Goal: Task Accomplishment & Management: Use online tool/utility

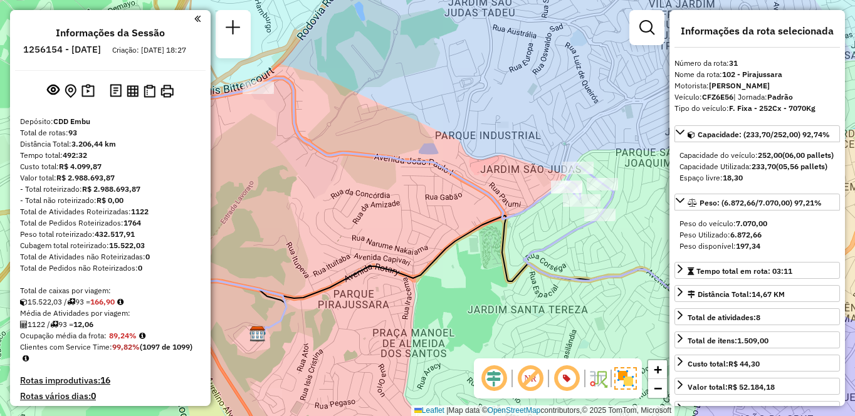
select select "**********"
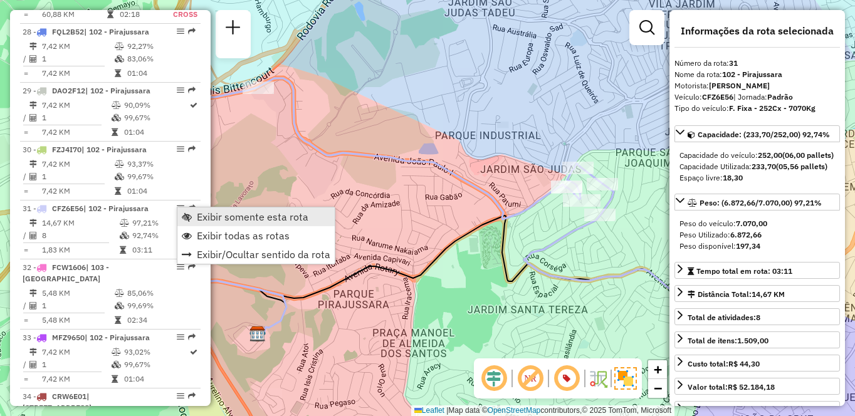
click at [212, 217] on span "Exibir somente esta rota" at bounding box center [253, 217] width 112 height 10
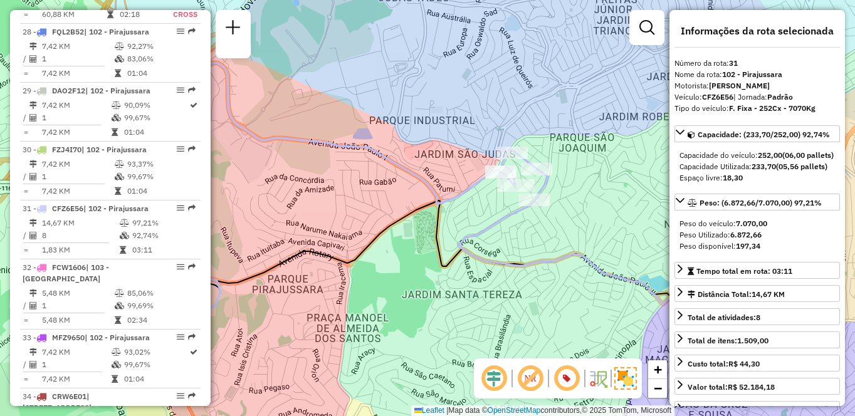
drag, startPoint x: 514, startPoint y: 216, endPoint x: 478, endPoint y: 200, distance: 38.7
click at [445, 199] on icon at bounding box center [438, 183] width 492 height 241
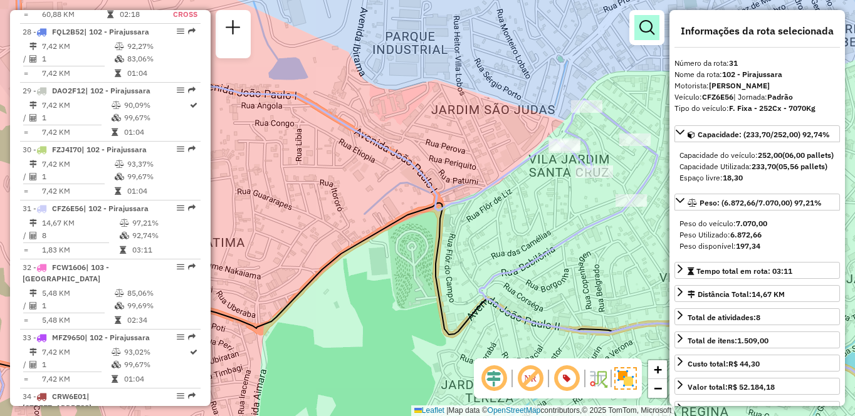
scroll to position [674, 0]
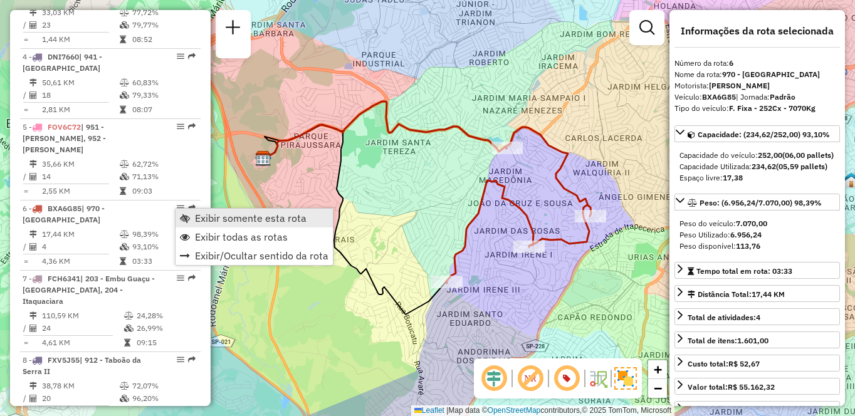
click at [201, 217] on span "Exibir somente esta rota" at bounding box center [251, 218] width 112 height 10
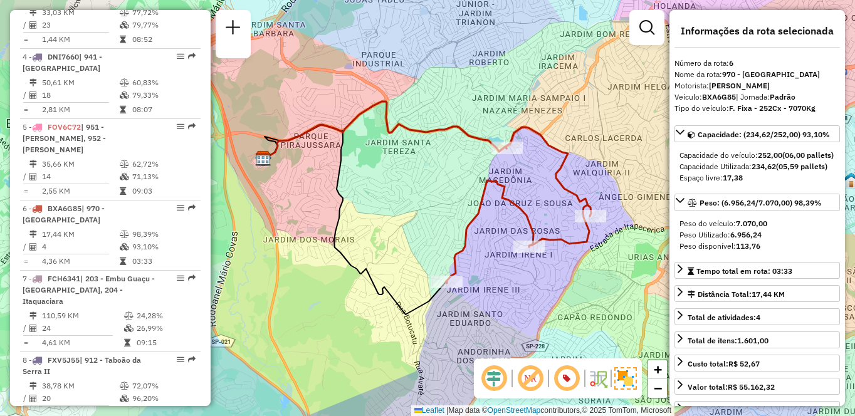
scroll to position [2248, 0]
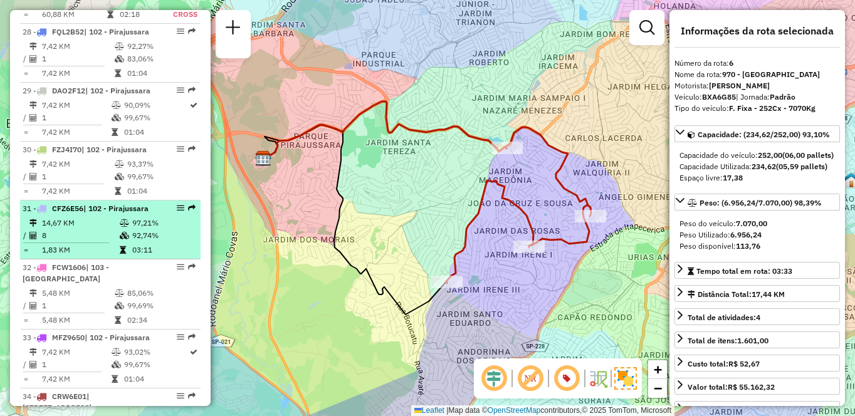
click at [101, 229] on td "14,67 KM" at bounding box center [80, 223] width 78 height 13
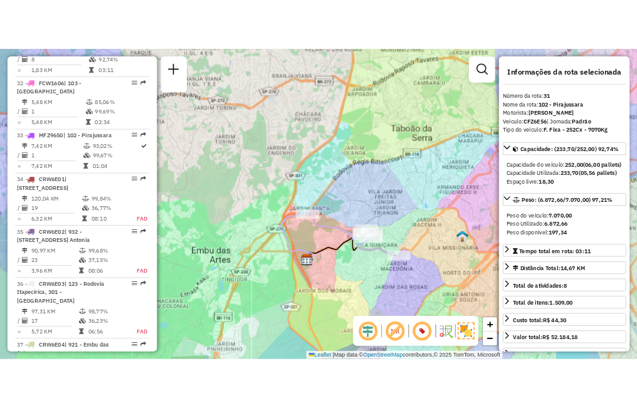
scroll to position [674, 0]
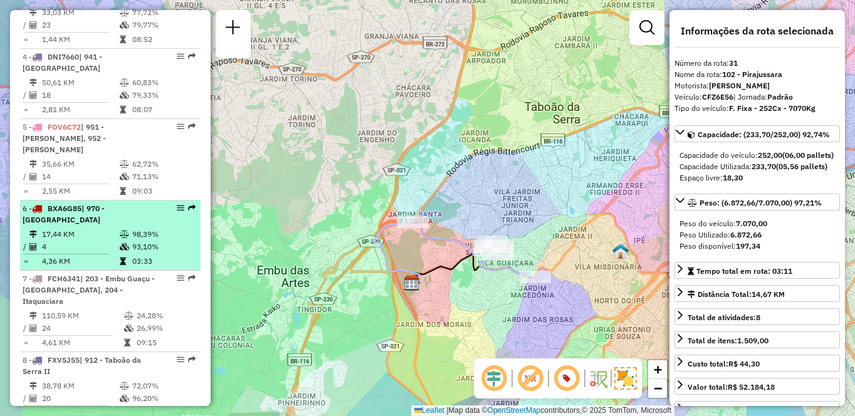
click at [100, 228] on td "17,44 KM" at bounding box center [80, 234] width 78 height 13
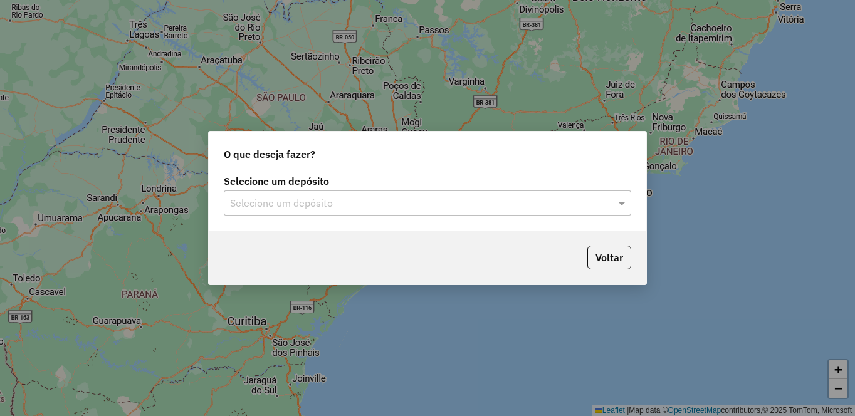
click at [325, 205] on input "text" at bounding box center [415, 203] width 370 height 15
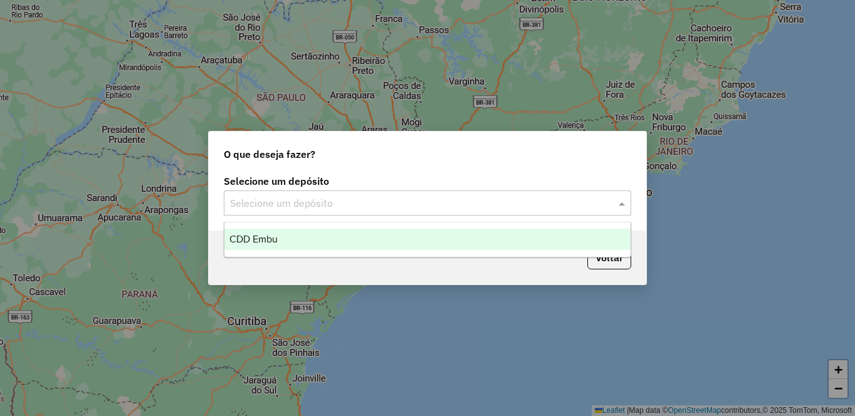
click at [299, 236] on div "CDD Embu" at bounding box center [427, 239] width 406 height 21
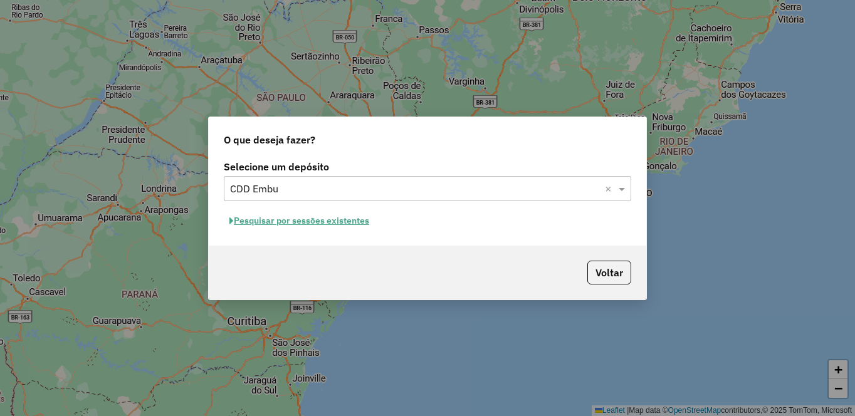
click at [274, 219] on button "Pesquisar por sessões existentes" at bounding box center [299, 220] width 151 height 19
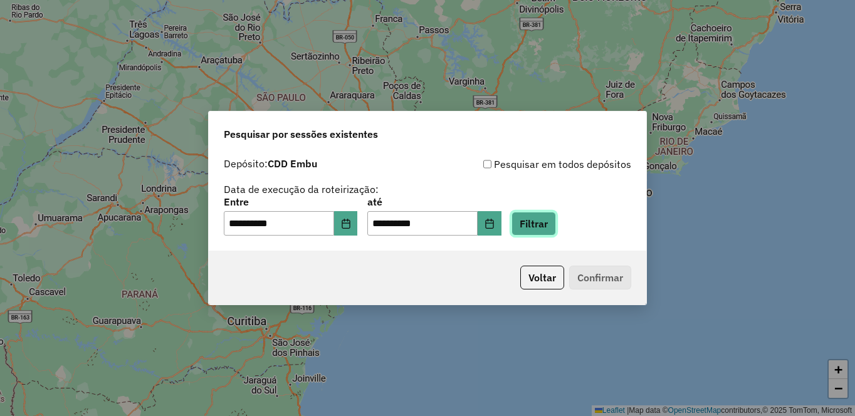
click at [556, 223] on button "Filtrar" at bounding box center [533, 224] width 44 height 24
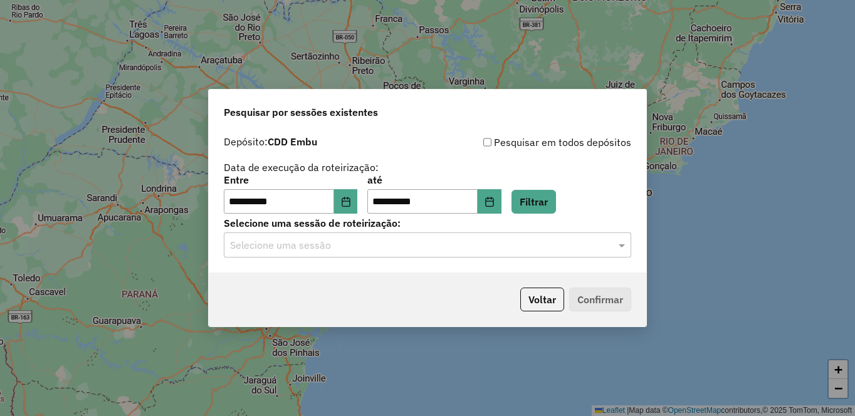
click at [293, 244] on input "text" at bounding box center [415, 245] width 370 height 15
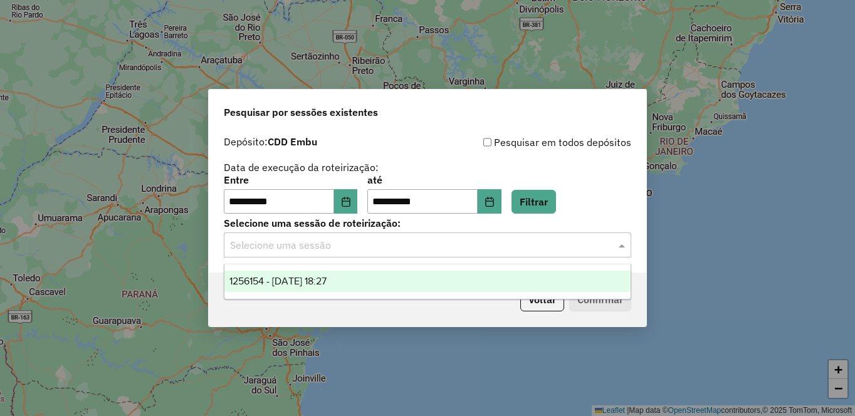
click at [278, 279] on span "1256154 - 30/08/2025 18:27" at bounding box center [277, 281] width 97 height 11
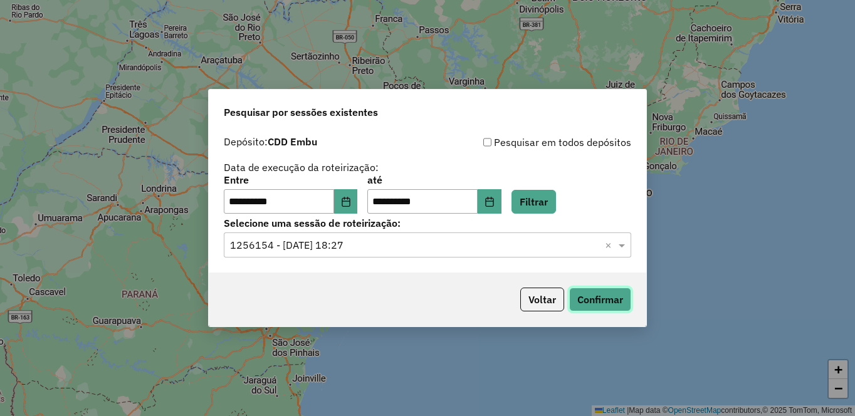
click at [608, 302] on button "Confirmar" at bounding box center [600, 300] width 62 height 24
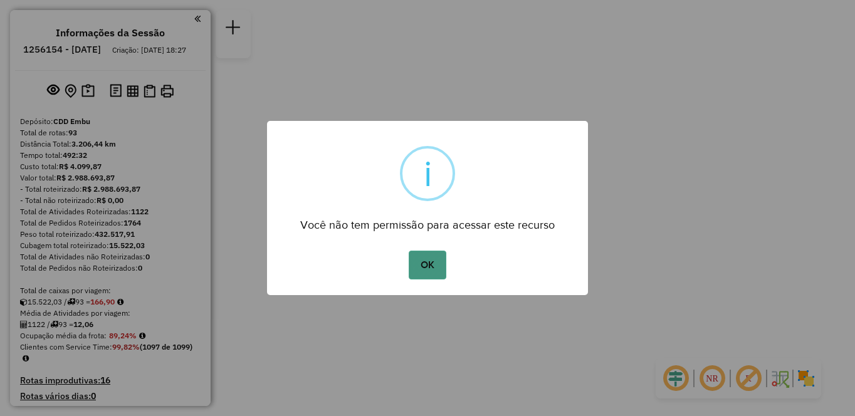
click at [422, 266] on button "OK" at bounding box center [426, 265] width 37 height 29
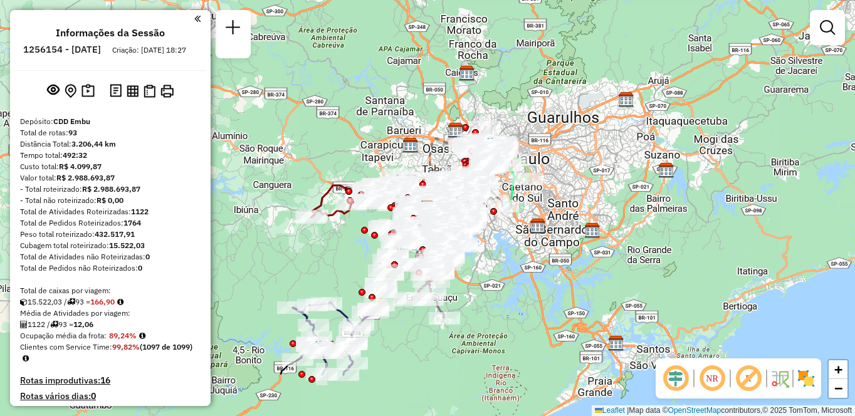
click at [710, 381] on em at bounding box center [712, 378] width 30 height 30
click at [749, 383] on em at bounding box center [748, 378] width 30 height 30
click at [806, 379] on img at bounding box center [806, 378] width 20 height 20
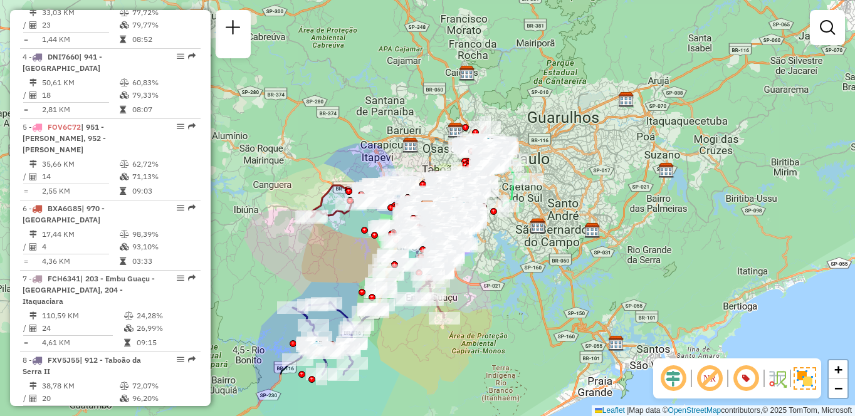
scroll to position [4020, 0]
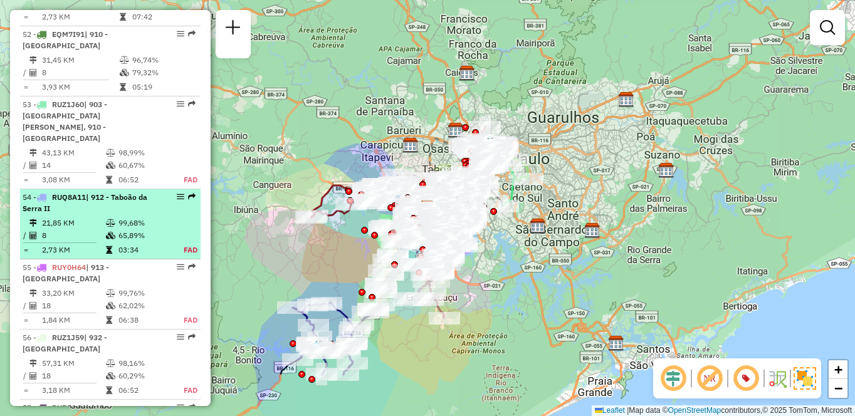
click at [98, 214] on div "54 - RUQ8A11 | 912 - Taboão da Serra II" at bounding box center [89, 203] width 133 height 23
select select "**********"
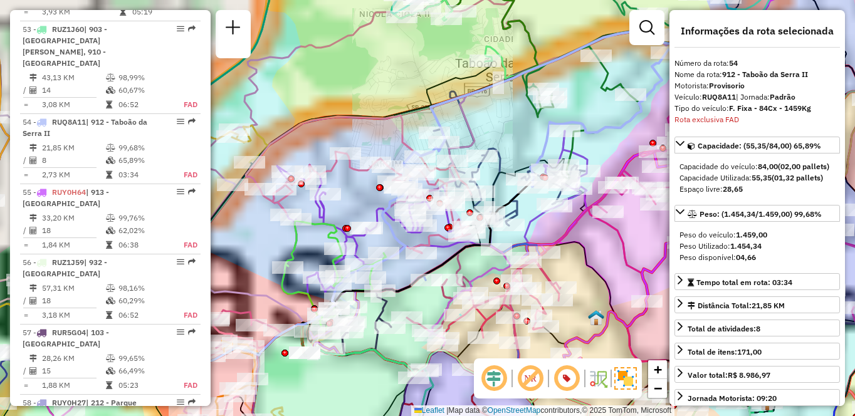
scroll to position [4210, 0]
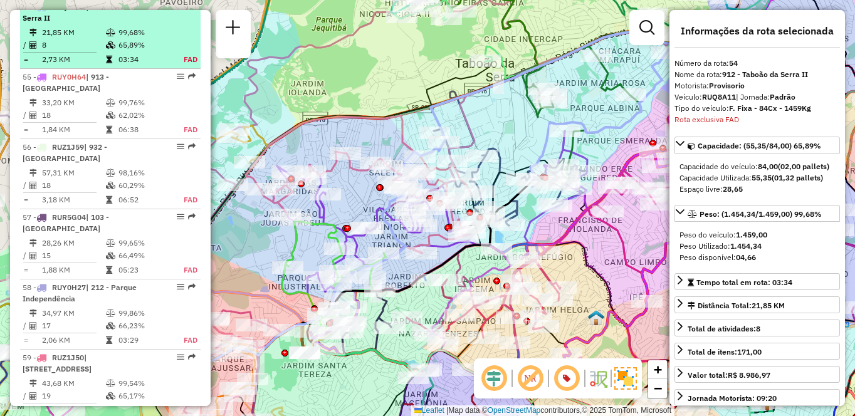
click at [171, 10] on div at bounding box center [177, 7] width 38 height 8
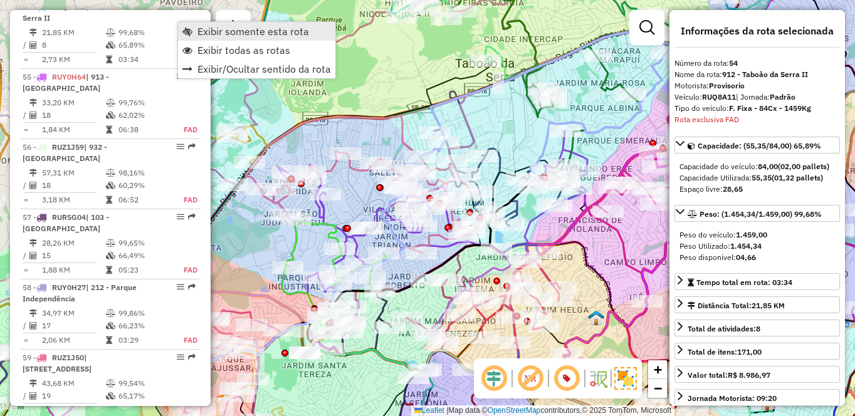
click at [215, 29] on span "Exibir somente esta rota" at bounding box center [253, 31] width 112 height 10
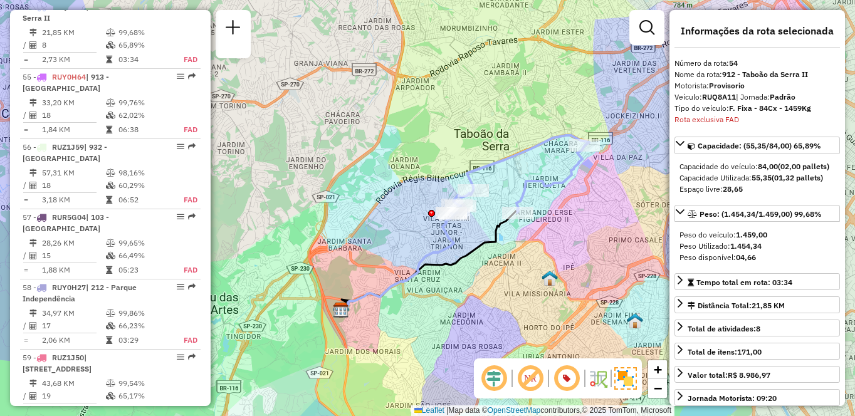
scroll to position [5502, 0]
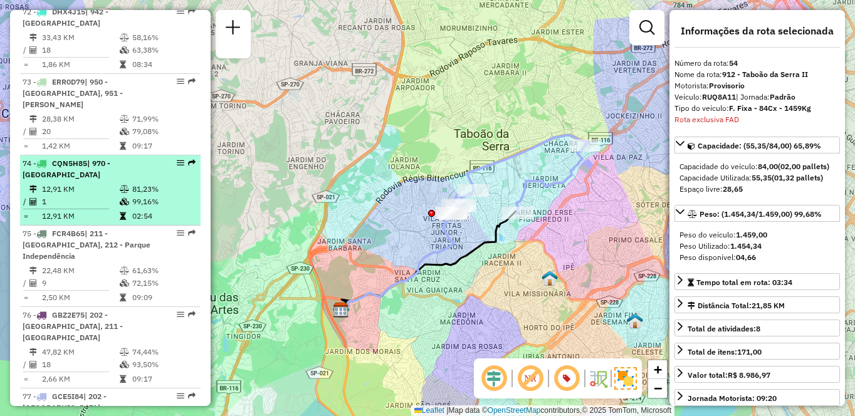
click at [160, 195] on td "81,23%" at bounding box center [163, 189] width 63 height 13
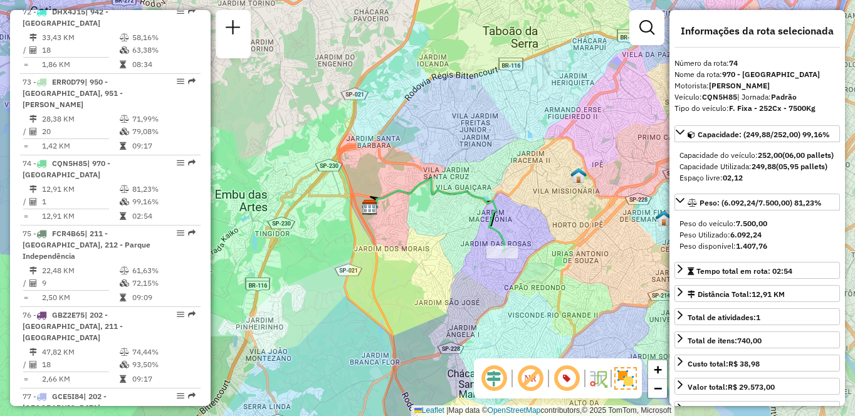
scroll to position [4020, 0]
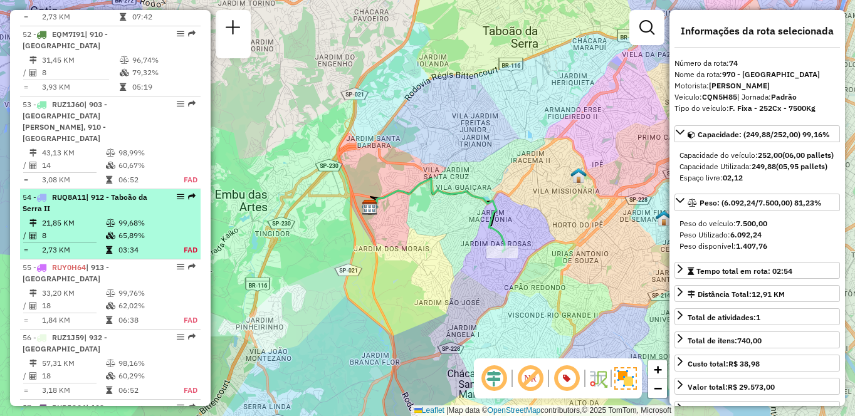
click at [71, 243] on hr at bounding box center [59, 242] width 73 height 1
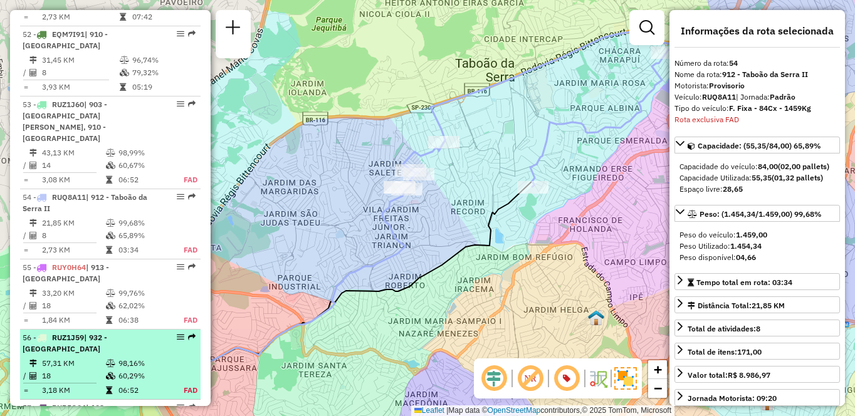
scroll to position [4210, 0]
